Goal: Find specific page/section: Find specific page/section

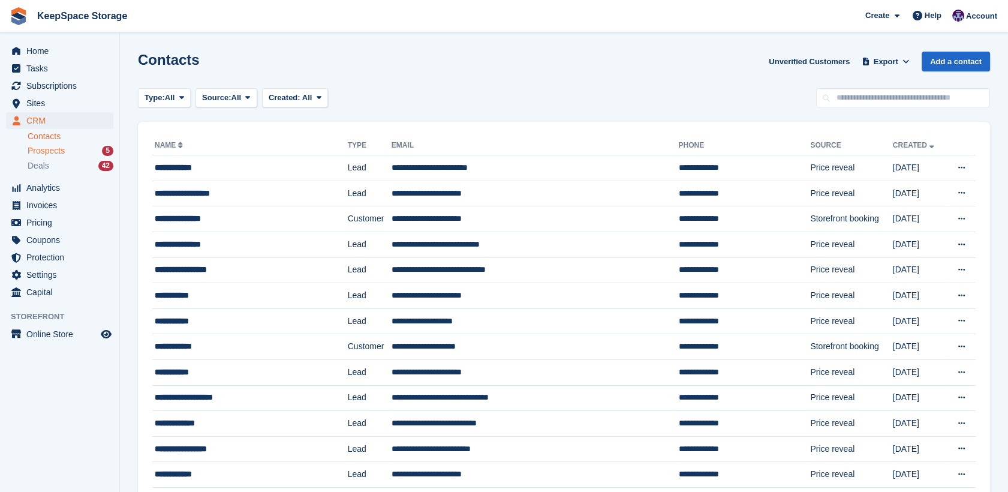
click at [53, 153] on span "Prospects" at bounding box center [46, 150] width 37 height 11
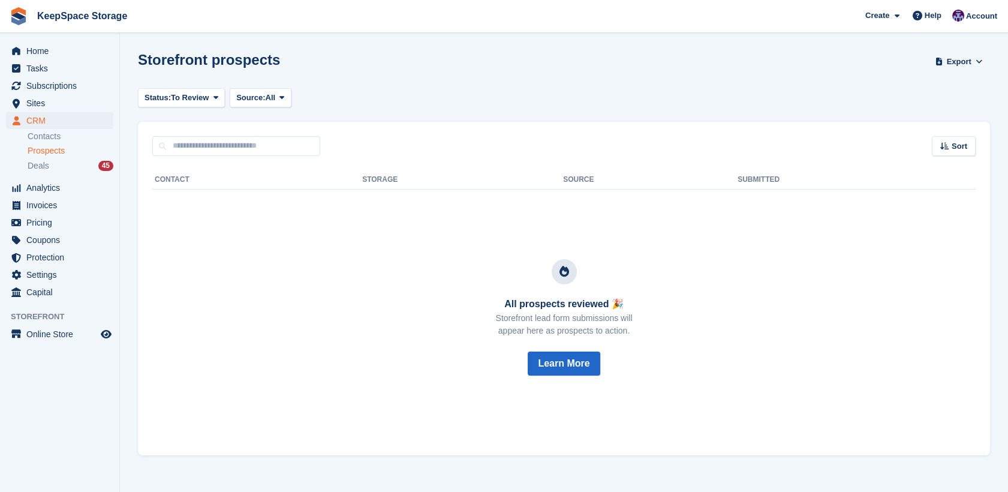
click at [43, 41] on div "Home Tasks Subscriptions Subscriptions Subscriptions Contracts Price increases …" at bounding box center [59, 169] width 119 height 263
click at [45, 45] on span "Home" at bounding box center [62, 51] width 72 height 17
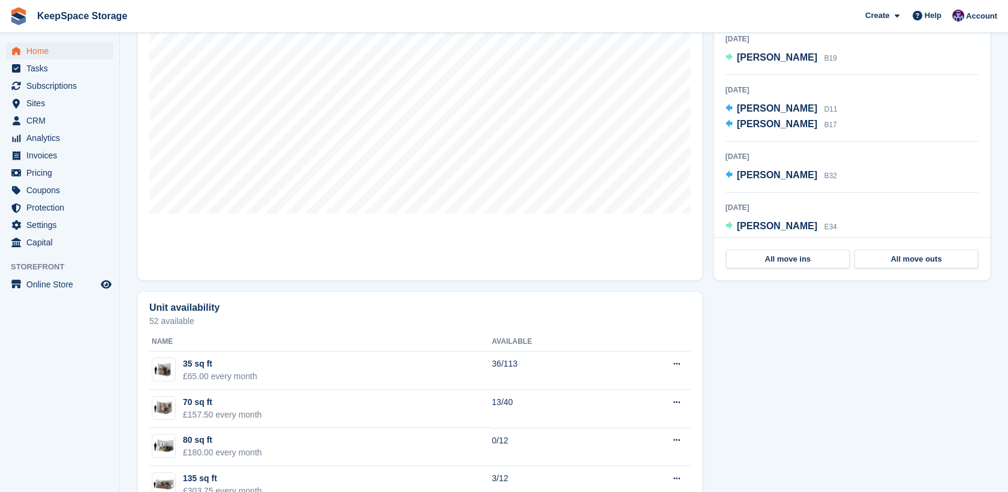
scroll to position [439, 0]
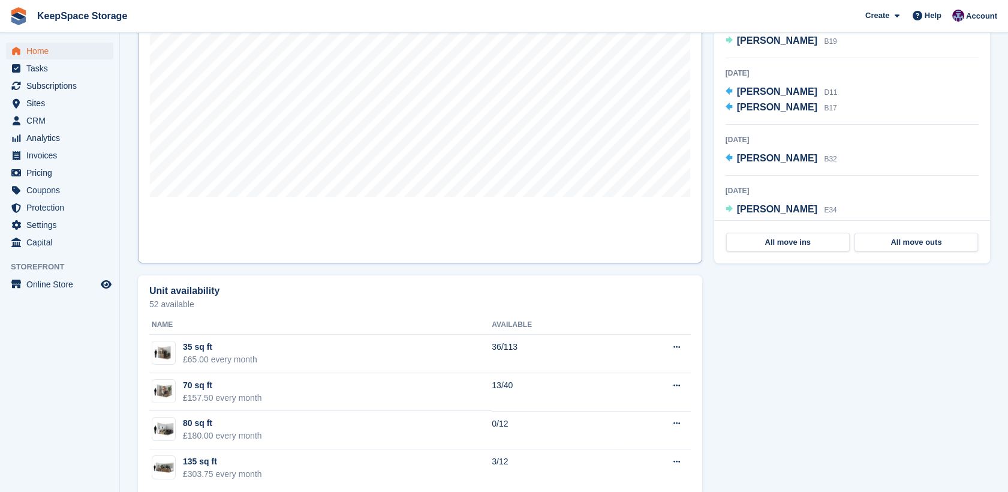
click at [671, 213] on link "Map" at bounding box center [420, 107] width 564 height 312
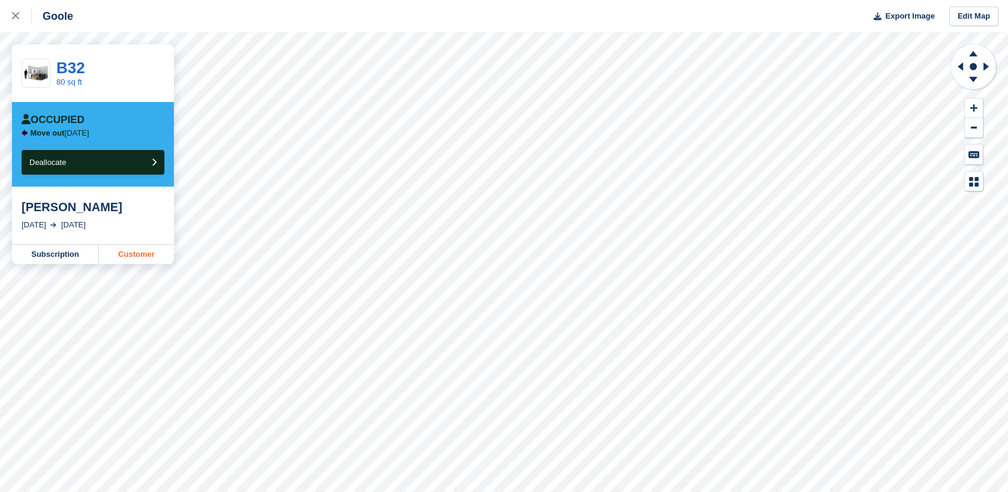
click at [148, 257] on link "Customer" at bounding box center [136, 254] width 75 height 19
